Goal: Task Accomplishment & Management: Complete application form

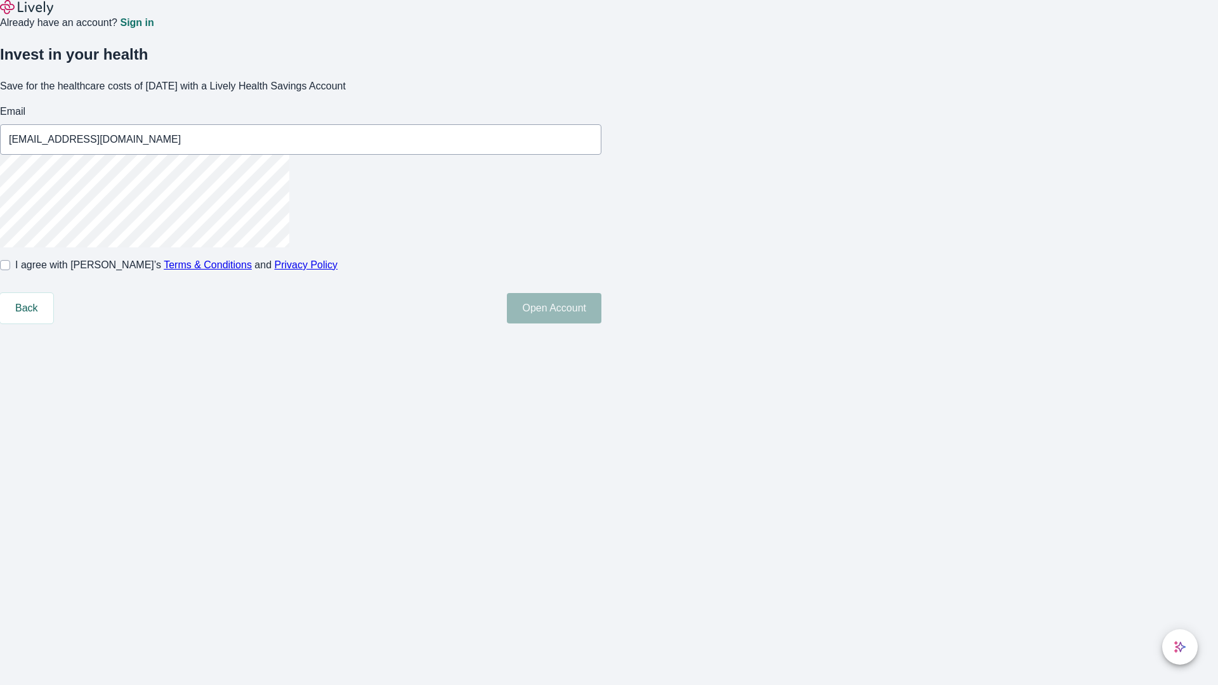
click at [10, 270] on input "I agree with Lively’s Terms & Conditions and Privacy Policy" at bounding box center [5, 265] width 10 height 10
checkbox input "true"
click at [601, 323] on button "Open Account" at bounding box center [554, 308] width 95 height 30
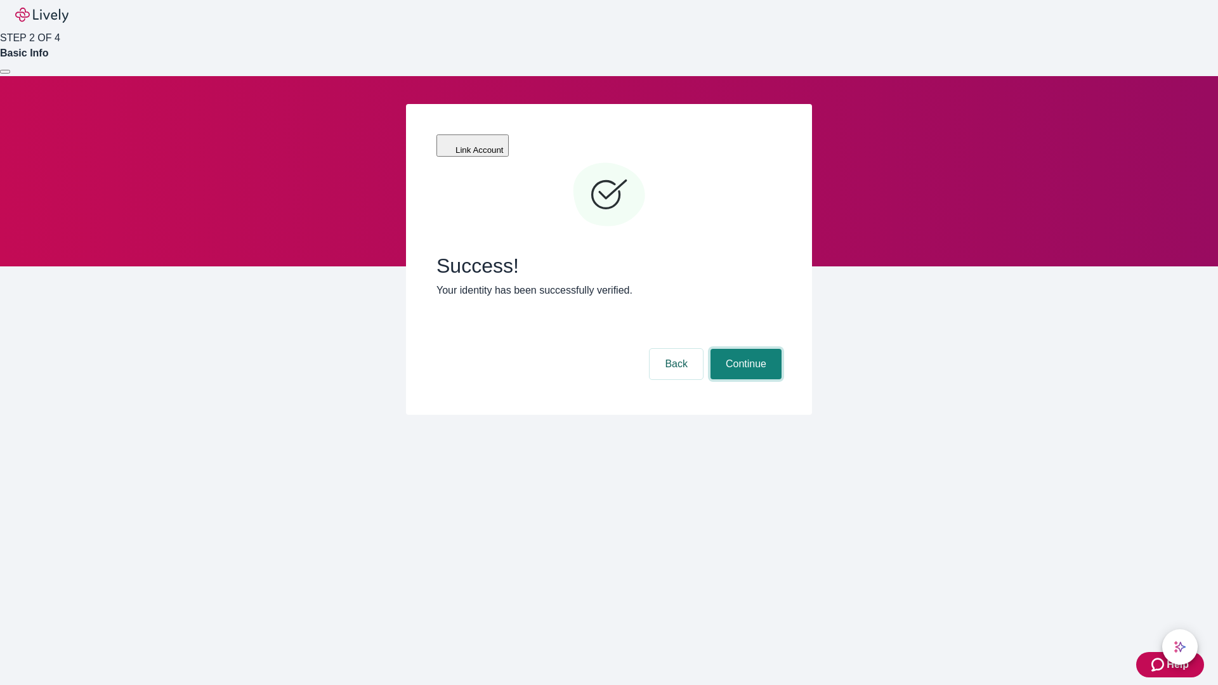
click at [744, 349] on button "Continue" at bounding box center [745, 364] width 71 height 30
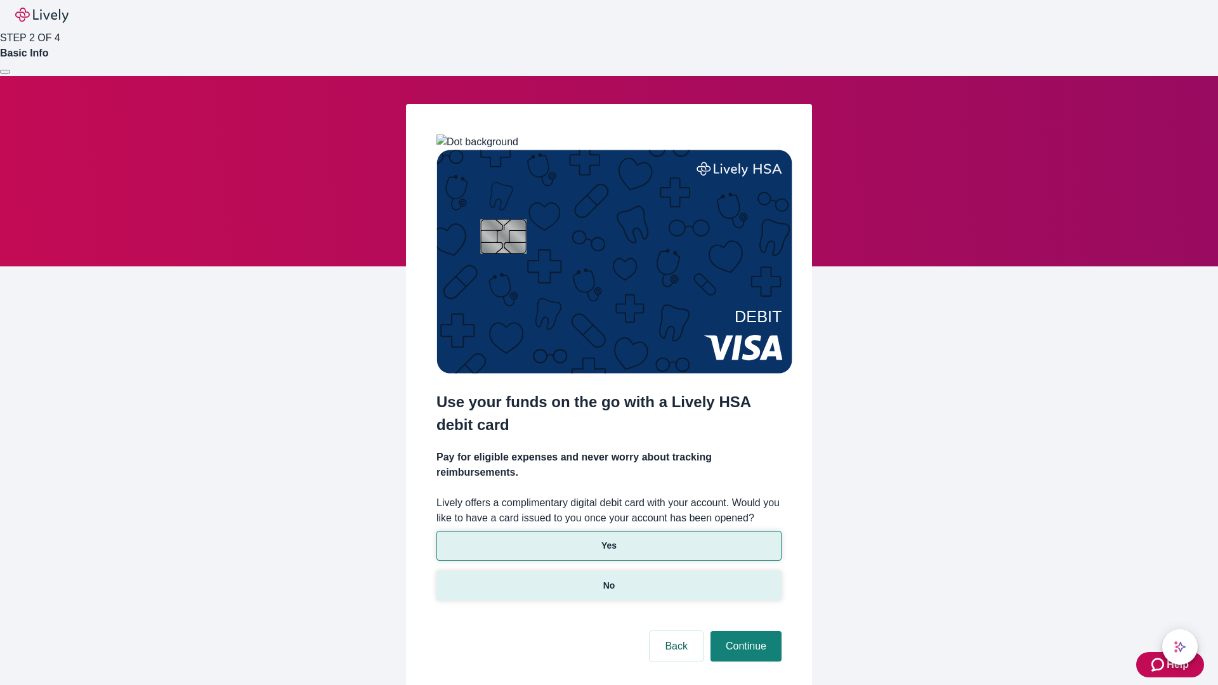
click at [608, 579] on p "No" at bounding box center [609, 585] width 12 height 13
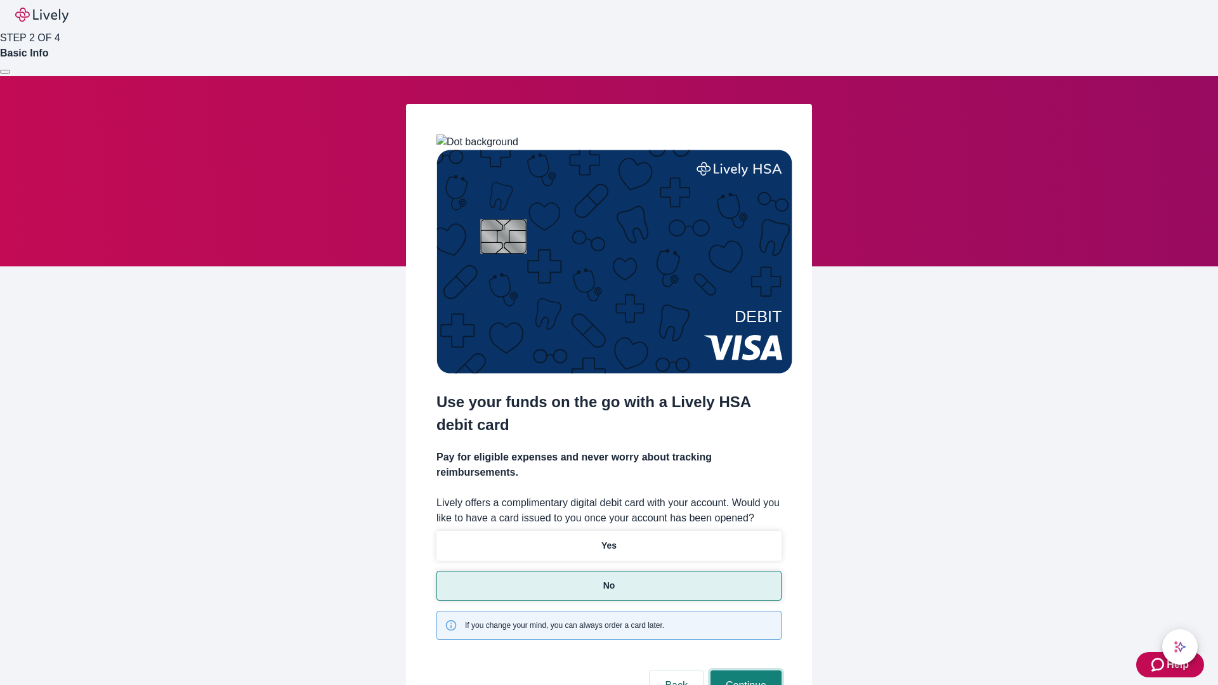
click at [744, 670] on button "Continue" at bounding box center [745, 685] width 71 height 30
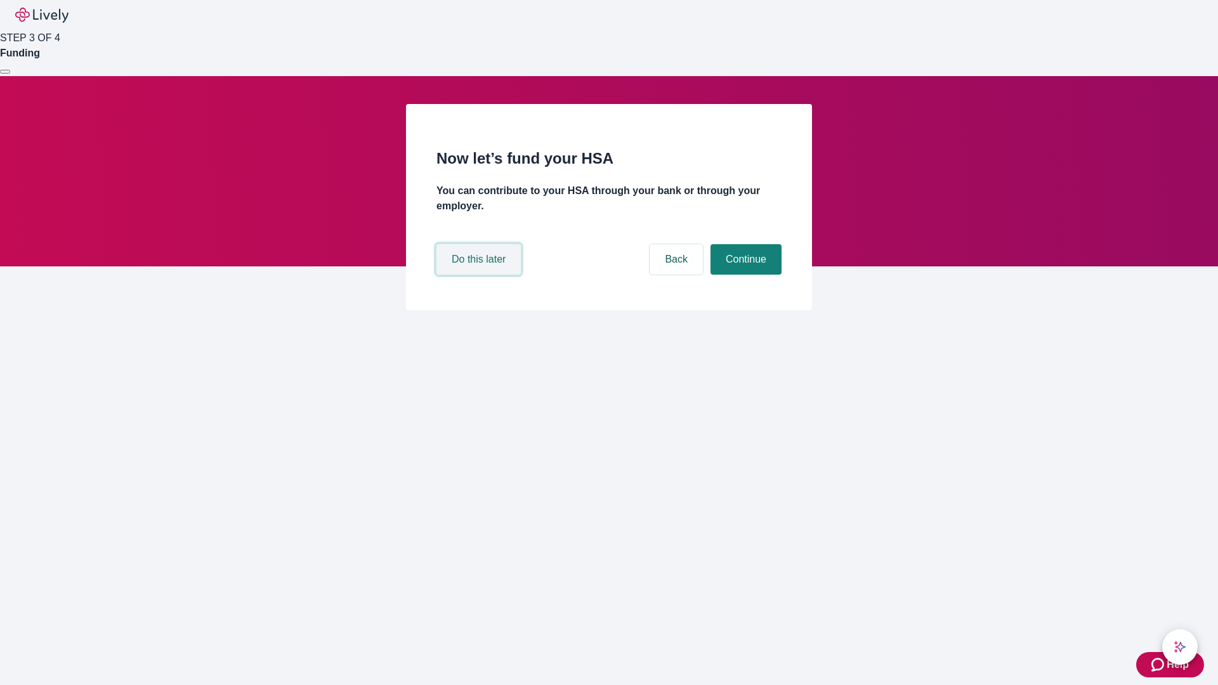
click at [480, 275] on button "Do this later" at bounding box center [478, 259] width 84 height 30
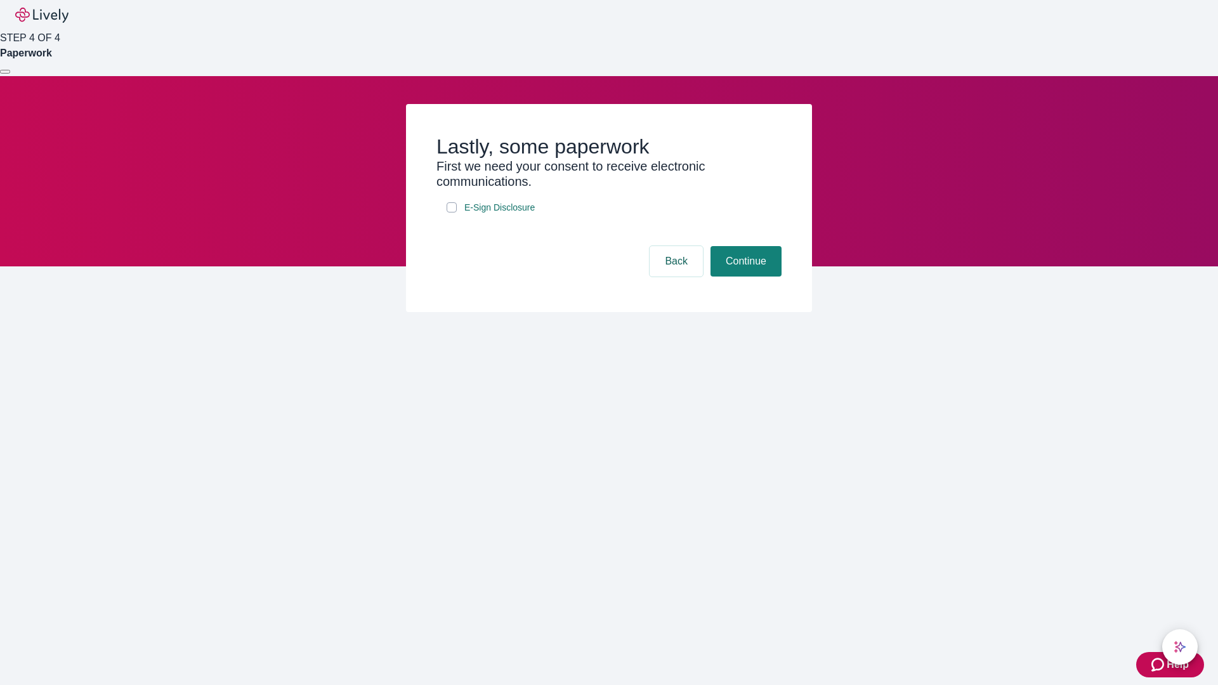
click at [452, 212] on input "E-Sign Disclosure" at bounding box center [452, 207] width 10 height 10
checkbox input "true"
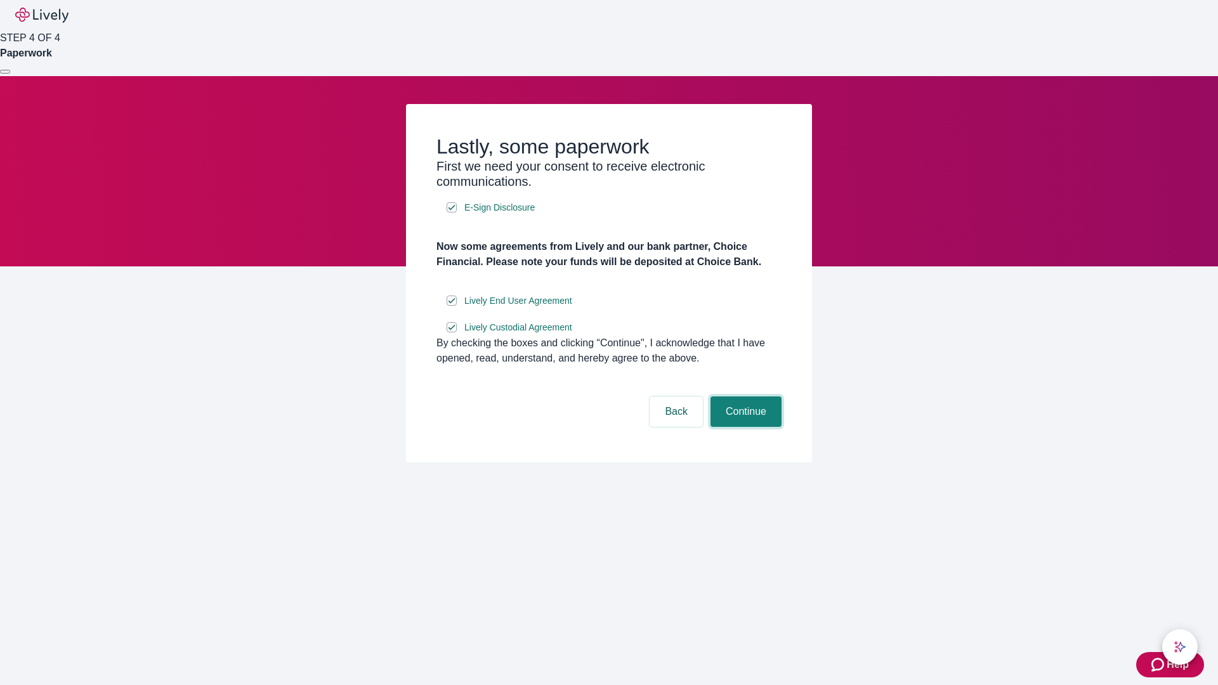
click at [744, 427] on button "Continue" at bounding box center [745, 411] width 71 height 30
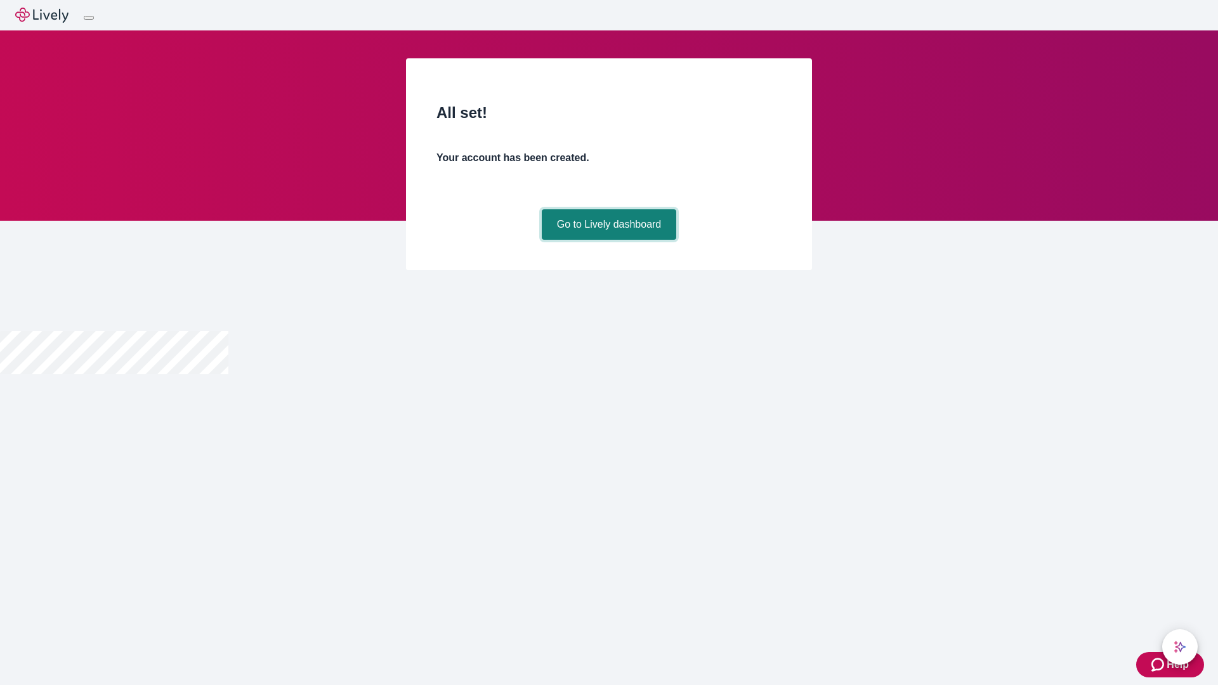
click at [608, 240] on link "Go to Lively dashboard" at bounding box center [609, 224] width 135 height 30
